Goal: Task Accomplishment & Management: Manage account settings

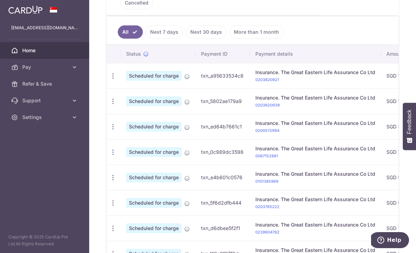
scroll to position [187, 0]
click at [109, 80] on icon "button" at bounding box center [112, 76] width 7 height 7
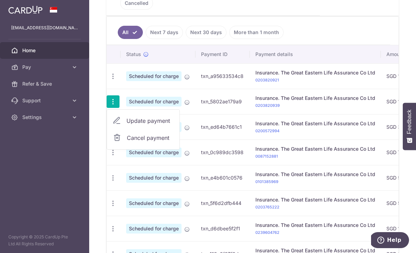
click at [126, 125] on span "Update payment" at bounding box center [149, 121] width 47 height 8
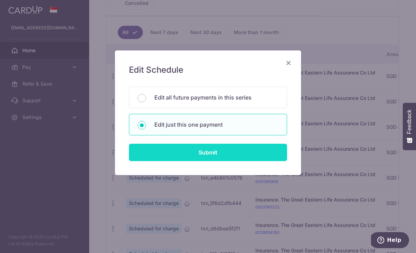
click at [252, 161] on input "Submit" at bounding box center [208, 152] width 158 height 17
radio input "true"
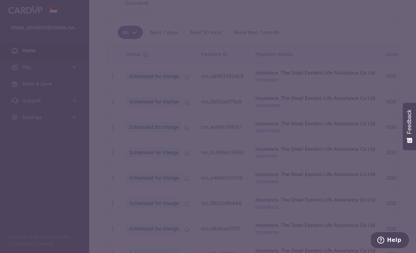
type input "145.00"
type input "[DATE]"
type input "0203820939"
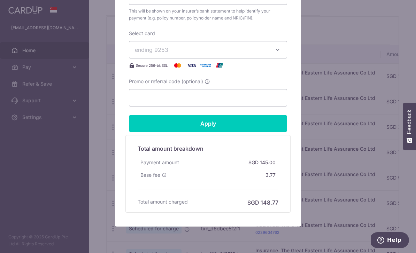
scroll to position [289, 0]
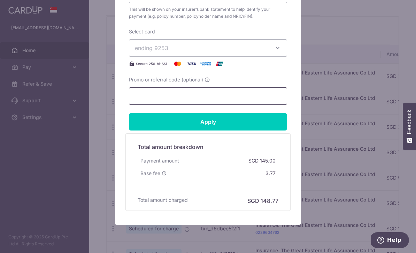
click at [264, 101] on input "Promo or referral code (optional)" at bounding box center [208, 95] width 158 height 17
paste input "REc185"
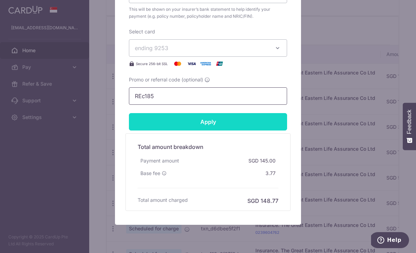
type input "REc185"
click at [262, 125] on input "Apply" at bounding box center [208, 121] width 158 height 17
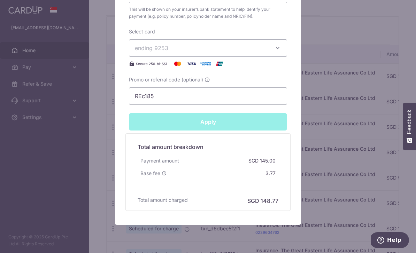
type input "Successfully Applied"
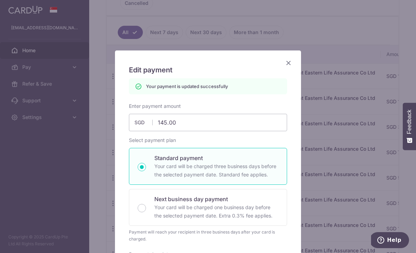
scroll to position [0, 0]
click at [290, 61] on icon "Close" at bounding box center [288, 62] width 8 height 9
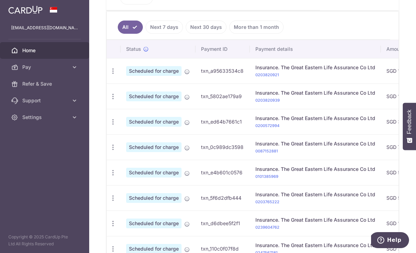
scroll to position [226, 0]
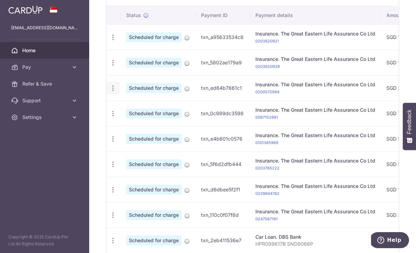
click at [109, 41] on icon "button" at bounding box center [112, 37] width 7 height 7
click at [126, 111] on span "Update payment" at bounding box center [149, 107] width 47 height 8
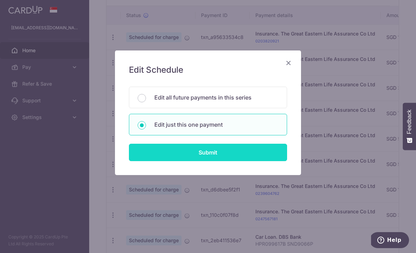
click at [258, 161] on input "Submit" at bounding box center [208, 152] width 158 height 17
radio input "true"
type input "30.00"
type input "[DATE]"
type input "0200572994"
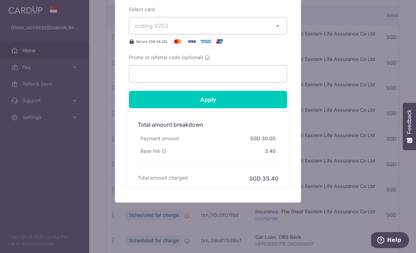
scroll to position [311, 0]
click at [261, 81] on input "Promo or referral code (optional)" at bounding box center [208, 73] width 158 height 17
paste input "REc185"
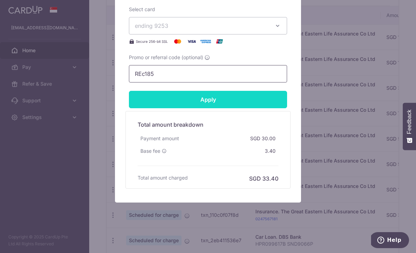
type input "REc185"
click at [257, 104] on input "Apply" at bounding box center [208, 99] width 158 height 17
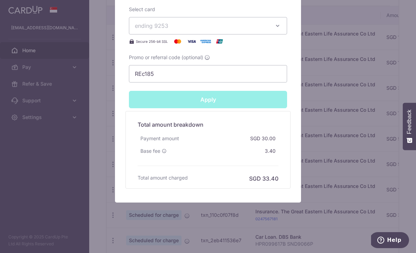
type input "Successfully Applied"
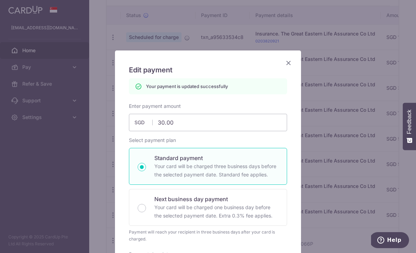
scroll to position [0, 0]
click at [291, 63] on icon "Close" at bounding box center [288, 62] width 8 height 9
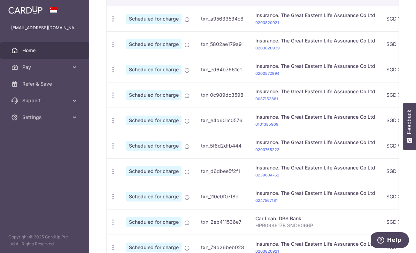
scroll to position [254, 0]
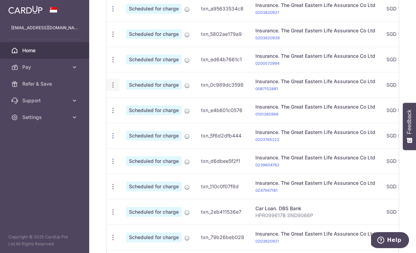
click at [109, 13] on icon "button" at bounding box center [112, 8] width 7 height 7
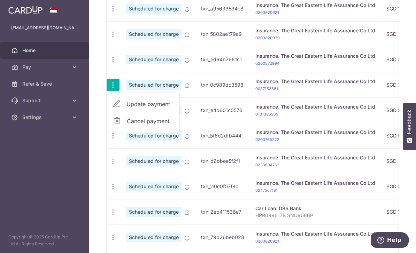
click at [126, 108] on span "Update payment" at bounding box center [149, 104] width 47 height 8
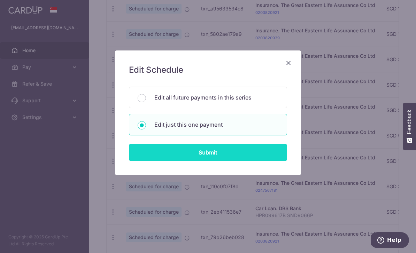
click at [256, 160] on input "Submit" at bounding box center [208, 152] width 158 height 17
radio input "true"
type input "7.80"
type input "[DATE]"
type input "0087152881"
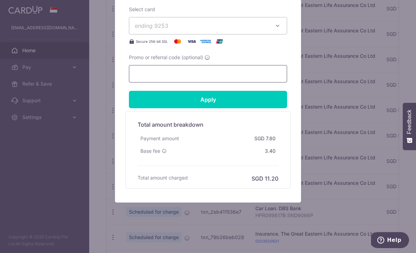
click at [255, 78] on input "Promo or referral code (optional)" at bounding box center [208, 73] width 158 height 17
paste input "REc185"
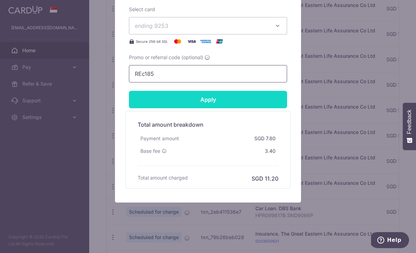
type input "REc185"
click at [266, 102] on input "Apply" at bounding box center [208, 99] width 158 height 17
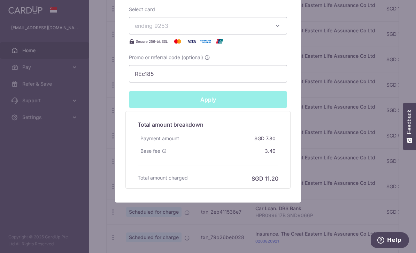
type input "Successfully Applied"
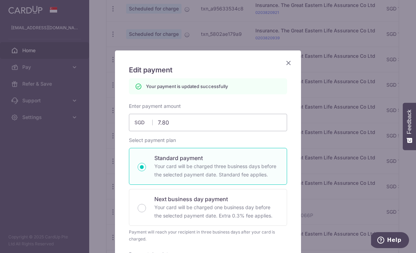
scroll to position [0, 0]
click at [291, 62] on icon "Close" at bounding box center [288, 62] width 8 height 9
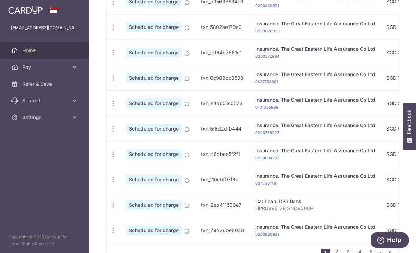
scroll to position [252, 0]
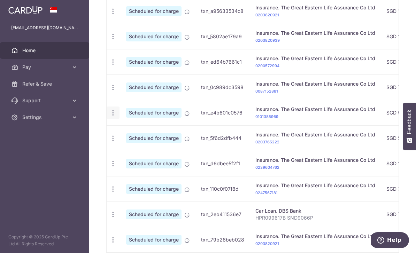
click at [107, 119] on div "Update payment Cancel payment" at bounding box center [113, 113] width 13 height 13
click at [109, 15] on icon "button" at bounding box center [112, 11] width 7 height 7
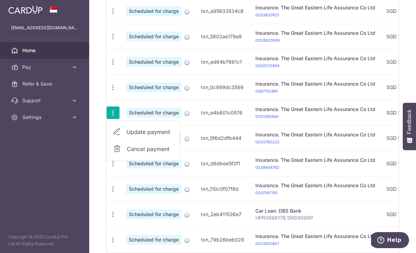
click at [126, 136] on span "Update payment" at bounding box center [149, 132] width 47 height 8
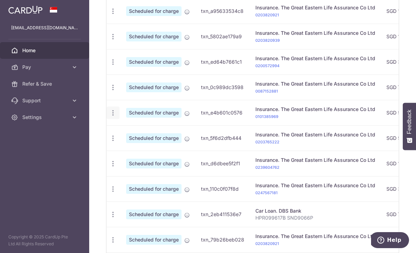
radio input "true"
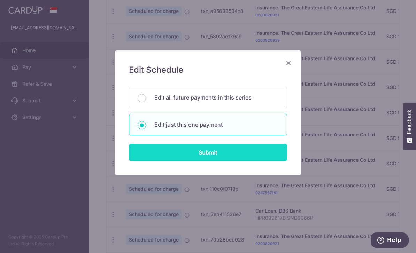
click at [262, 156] on input "Submit" at bounding box center [208, 152] width 158 height 17
radio input "true"
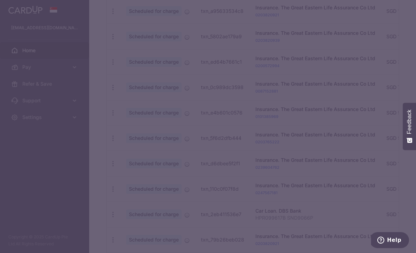
type input "5.00"
type input "[DATE]"
type input "0101385969"
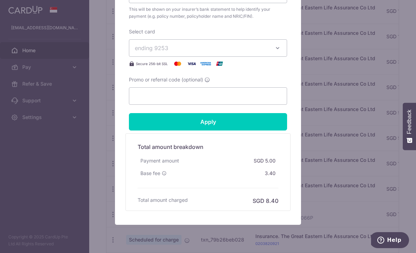
scroll to position [294, 0]
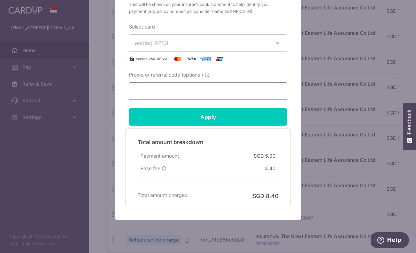
click at [264, 92] on input "Promo or referral code (optional)" at bounding box center [208, 91] width 158 height 17
paste input "REc185"
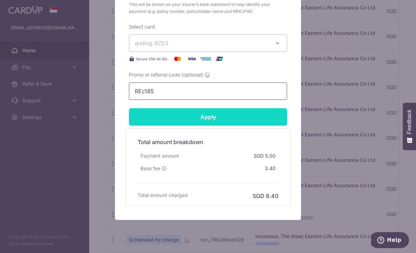
type input "REc185"
click at [263, 118] on input "Apply" at bounding box center [208, 116] width 158 height 17
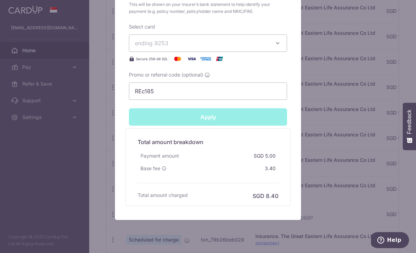
type input "Successfully Applied"
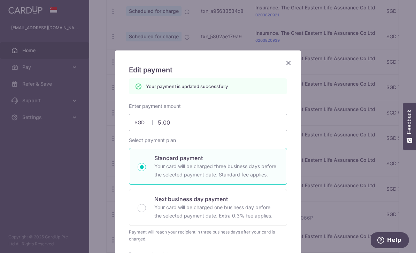
scroll to position [0, 0]
click at [289, 65] on icon "Close" at bounding box center [288, 62] width 8 height 9
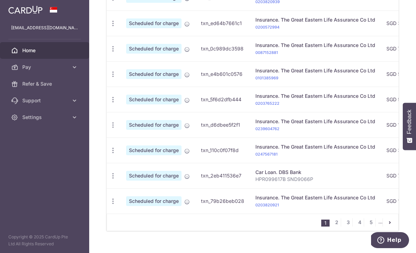
scroll to position [290, 0]
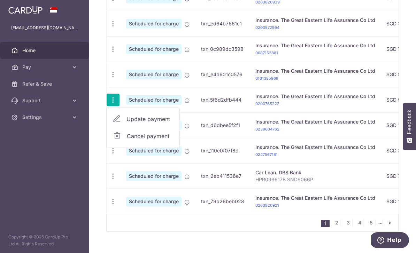
click at [126, 123] on span "Update payment" at bounding box center [149, 119] width 47 height 8
radio input "true"
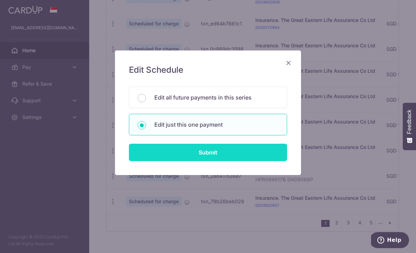
click at [247, 161] on input "Submit" at bounding box center [208, 152] width 158 height 17
radio input "true"
type input "5.00"
type input "[DATE]"
type input "0203765222"
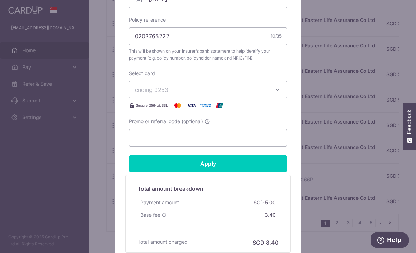
scroll to position [280, 0]
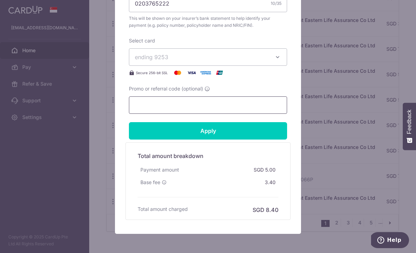
click at [260, 105] on input "Promo or referral code (optional)" at bounding box center [208, 104] width 158 height 17
paste input "REc185"
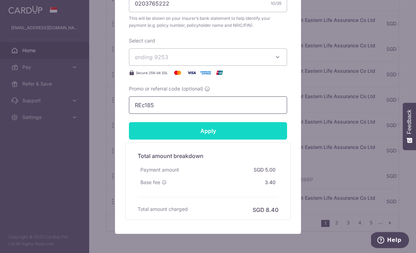
type input "REc185"
click at [256, 134] on input "Apply" at bounding box center [208, 130] width 158 height 17
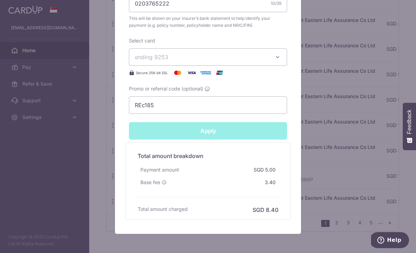
type input "Successfully Applied"
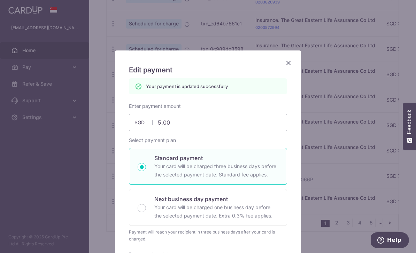
scroll to position [0, 0]
click at [291, 62] on icon "Close" at bounding box center [288, 62] width 8 height 9
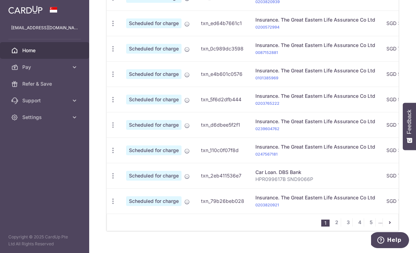
scroll to position [290, 0]
click at [107, 138] on td "Update payment Cancel payment" at bounding box center [114, 124] width 14 height 25
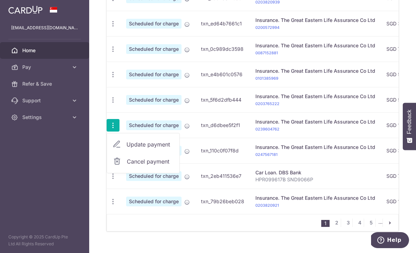
click at [126, 149] on span "Update payment" at bounding box center [149, 144] width 47 height 8
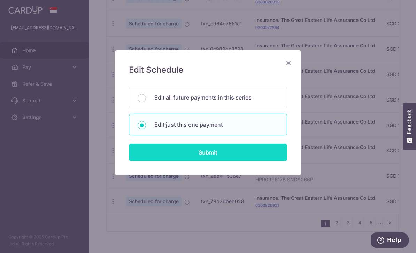
click at [245, 160] on input "Submit" at bounding box center [208, 152] width 158 height 17
radio input "true"
type input "118.00"
type input "[DATE]"
type input "0239604762"
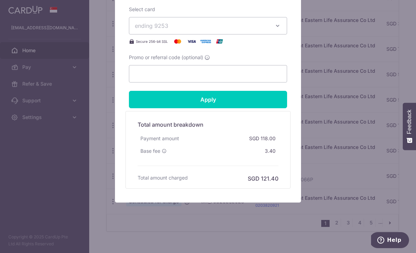
scroll to position [311, 0]
click at [265, 81] on input "Promo or referral code (optional)" at bounding box center [208, 73] width 158 height 17
paste input "REc185"
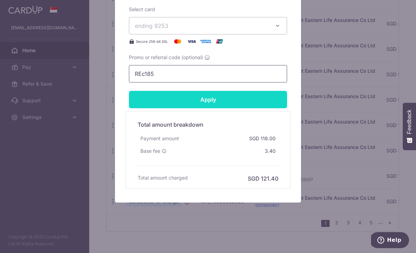
type input "REc185"
click at [261, 100] on input "Apply" at bounding box center [208, 99] width 158 height 17
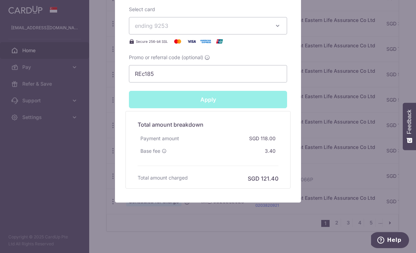
type input "Successfully Applied"
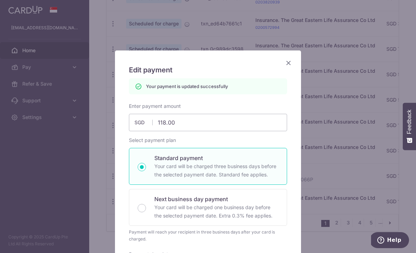
scroll to position [0, 0]
click at [291, 61] on icon "Close" at bounding box center [288, 62] width 8 height 9
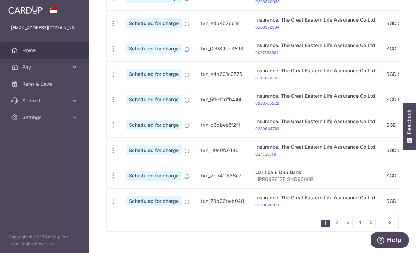
scroll to position [290, 0]
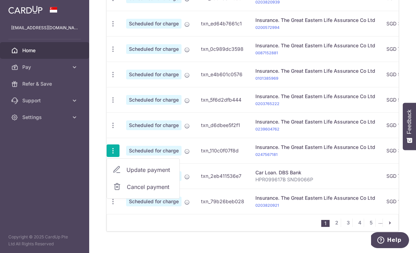
click at [126, 174] on span "Update payment" at bounding box center [149, 170] width 47 height 8
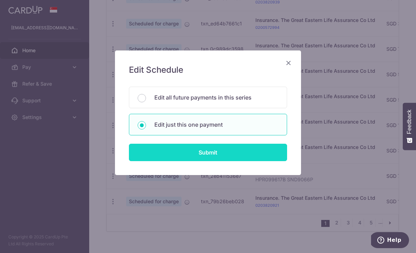
click at [235, 156] on input "Submit" at bounding box center [208, 152] width 158 height 17
radio input "true"
type input "30.00"
type input "[DATE]"
type input "0247567181"
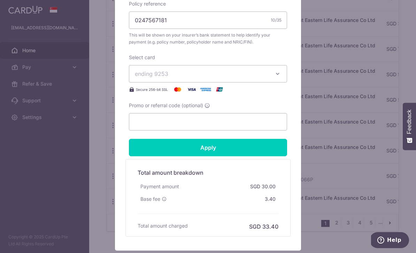
scroll to position [279, 0]
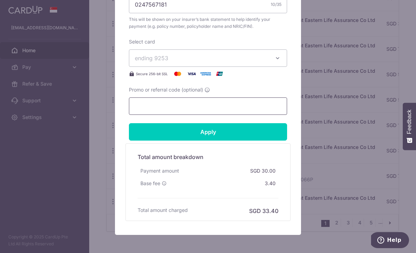
click at [263, 105] on input "Promo or referral code (optional)" at bounding box center [208, 105] width 158 height 17
paste input "REc185"
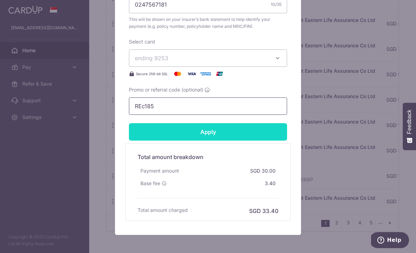
type input "REc185"
click at [265, 132] on input "Apply" at bounding box center [208, 131] width 158 height 17
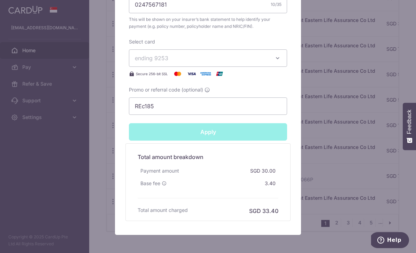
type input "Successfully Applied"
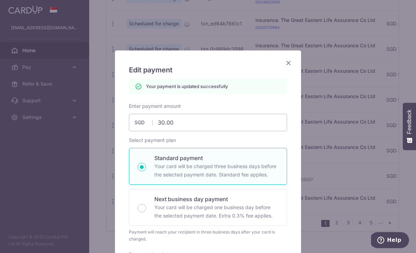
scroll to position [0, 0]
click at [288, 63] on icon "Close" at bounding box center [288, 62] width 8 height 9
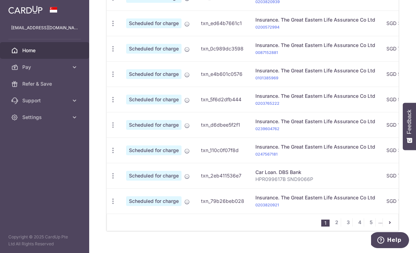
scroll to position [290, 0]
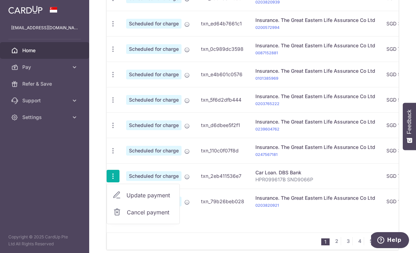
click at [126, 200] on span "Update payment" at bounding box center [149, 195] width 47 height 8
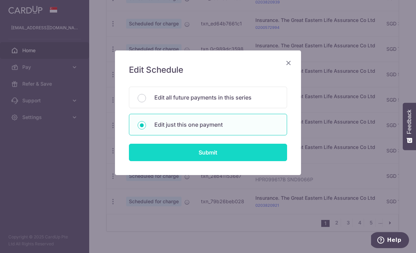
click at [261, 154] on input "Submit" at bounding box center [208, 152] width 158 height 17
radio input "true"
type input "773.00"
type input "[DATE]"
type input "HPR099617B SND9066P"
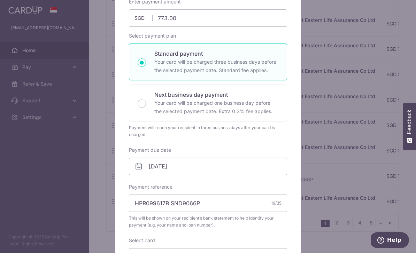
scroll to position [238, 0]
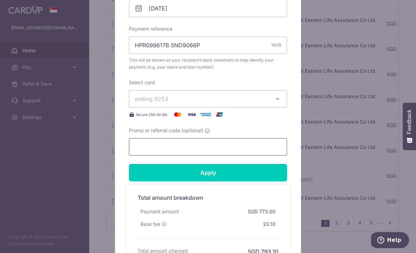
click at [264, 149] on input "Promo or referral code (optional)" at bounding box center [208, 146] width 158 height 17
paste input "REc185"
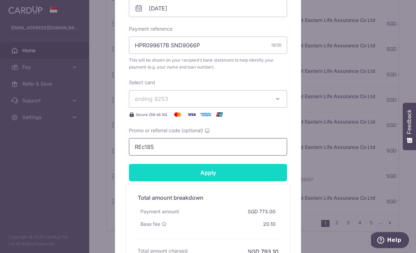
type input "REc185"
click at [262, 169] on input "Apply" at bounding box center [208, 172] width 158 height 17
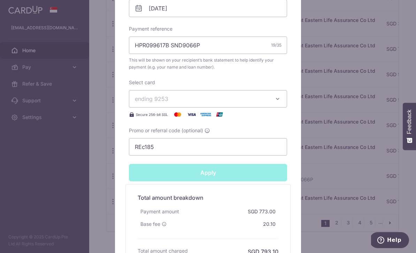
type input "Successfully Applied"
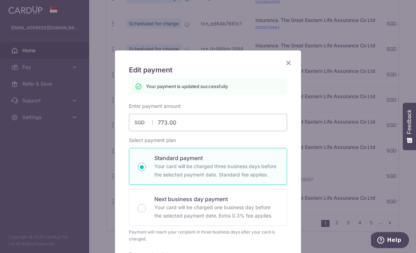
scroll to position [0, 0]
click at [290, 62] on icon "Close" at bounding box center [288, 62] width 8 height 9
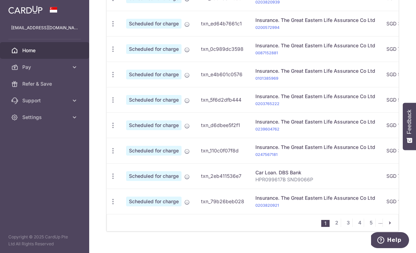
scroll to position [0, 0]
click at [126, 225] on span "Update payment" at bounding box center [149, 221] width 47 height 8
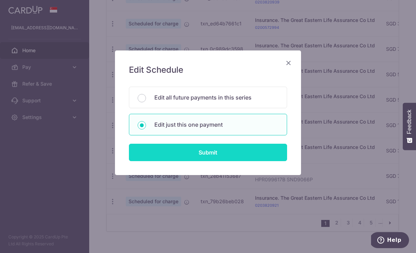
click at [267, 155] on input "Submit" at bounding box center [208, 152] width 158 height 17
radio input "true"
type input "145.00"
type input "[DATE]"
type input "0203820921"
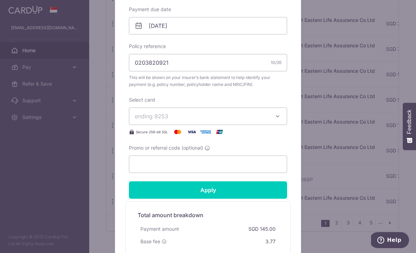
scroll to position [241, 0]
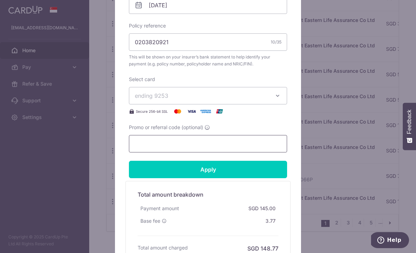
click at [263, 151] on input "Promo or referral code (optional)" at bounding box center [208, 143] width 158 height 17
paste input "REc185"
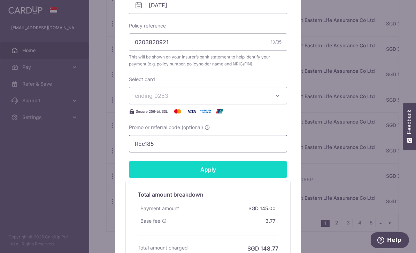
type input "REc185"
click at [260, 178] on input "Apply" at bounding box center [208, 169] width 158 height 17
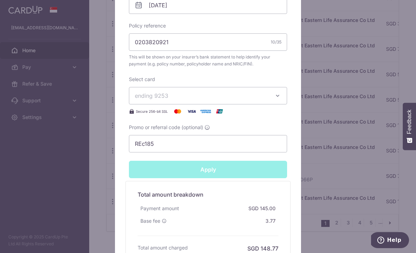
type input "Successfully Applied"
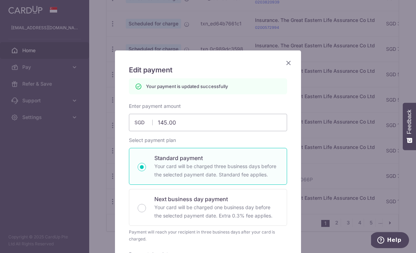
scroll to position [0, 0]
click at [291, 59] on icon "Close" at bounding box center [288, 62] width 8 height 9
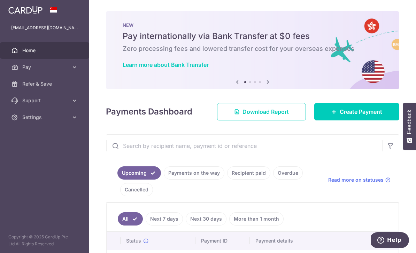
scroll to position [0, 0]
